Goal: Task Accomplishment & Management: Manage account settings

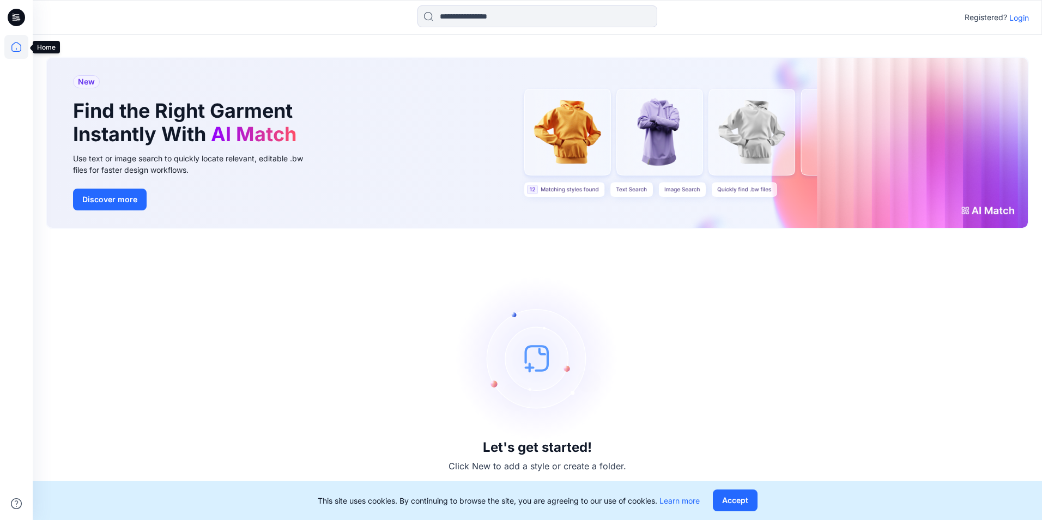
click at [12, 39] on icon at bounding box center [16, 47] width 24 height 24
click at [16, 47] on icon at bounding box center [16, 47] width 24 height 24
click at [17, 17] on icon at bounding box center [16, 17] width 17 height 17
click at [817, 385] on div "Let's get started! Click New to add a style or create a folder." at bounding box center [537, 374] width 983 height 265
click at [1019, 20] on p "Login" at bounding box center [1020, 17] width 20 height 11
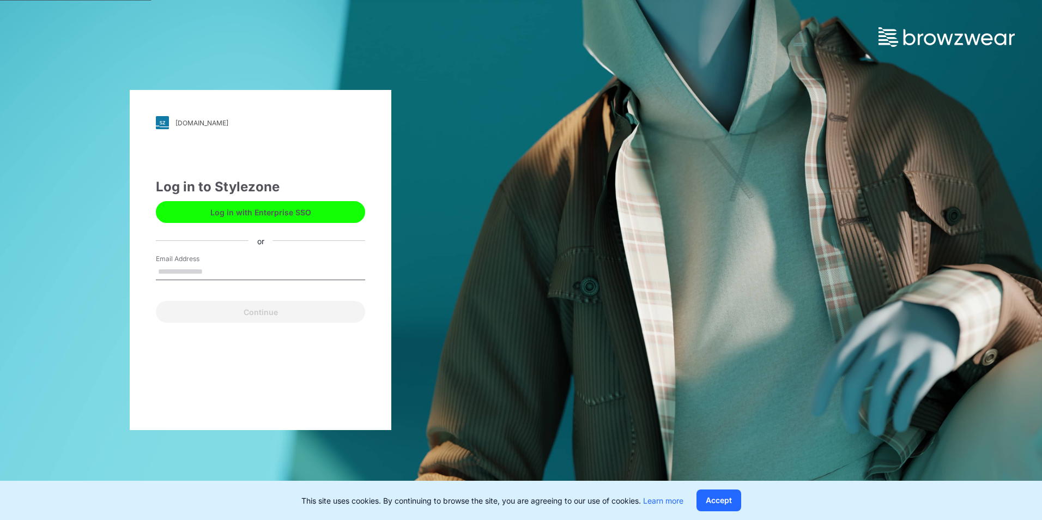
click at [174, 272] on input "Email Address" at bounding box center [260, 272] width 209 height 16
type input "**********"
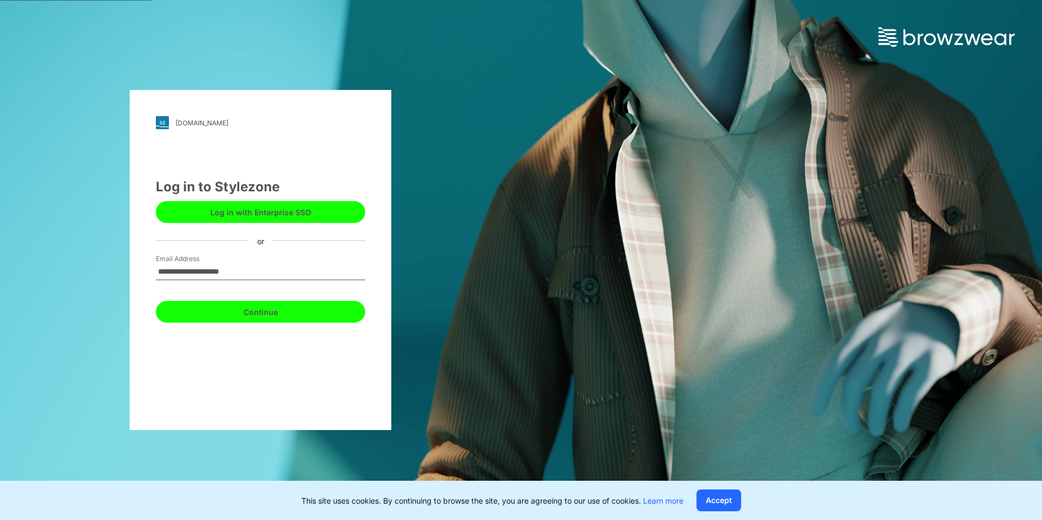
click at [239, 316] on button "Continue" at bounding box center [260, 312] width 209 height 22
